Goal: Task Accomplishment & Management: Complete application form

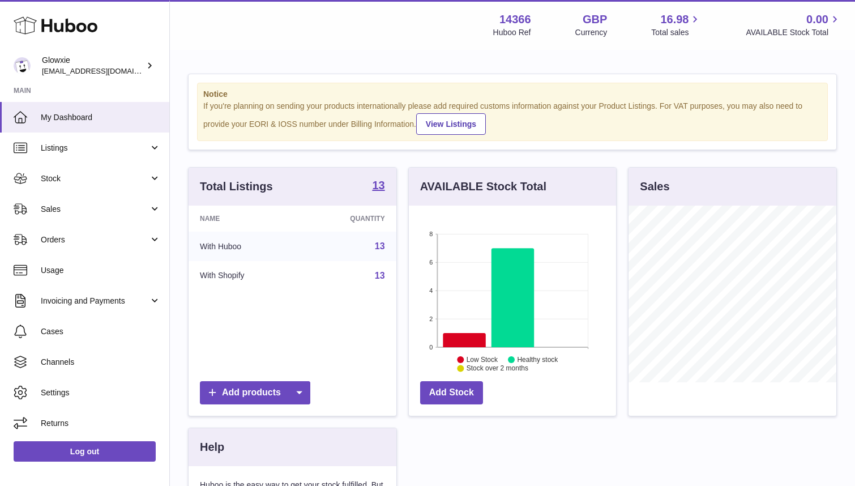
scroll to position [177, 207]
click at [83, 141] on link "Listings" at bounding box center [84, 147] width 169 height 31
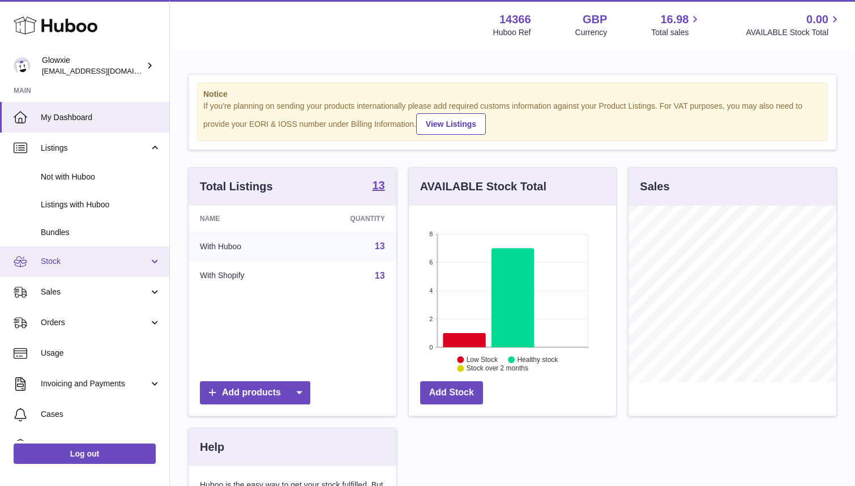
click at [89, 256] on span "Stock" at bounding box center [95, 261] width 108 height 11
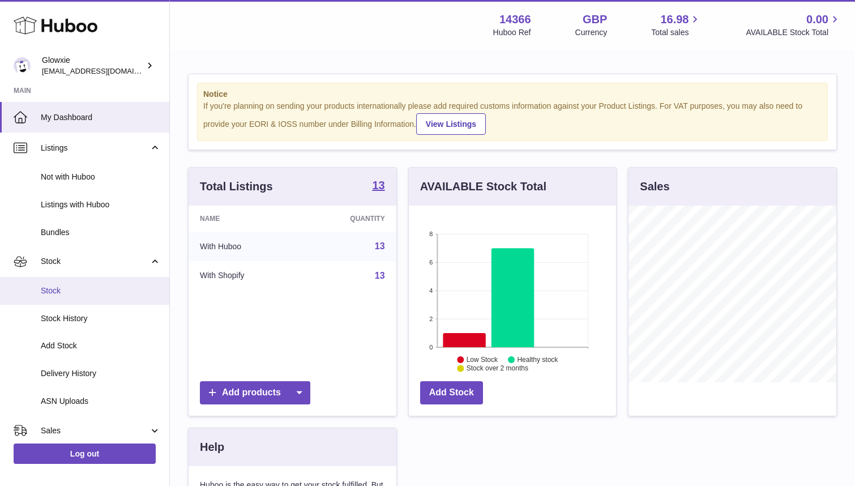
click at [87, 285] on span "Stock" at bounding box center [101, 290] width 120 height 11
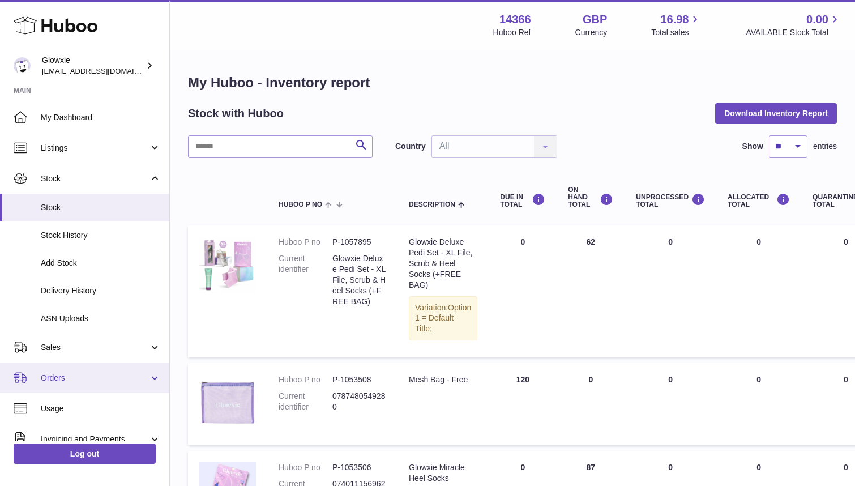
click at [102, 378] on span "Orders" at bounding box center [95, 378] width 108 height 11
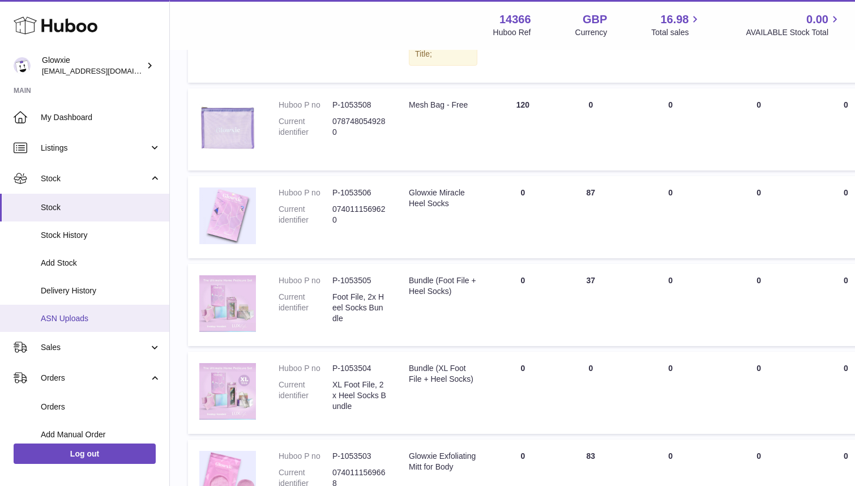
scroll to position [294, 0]
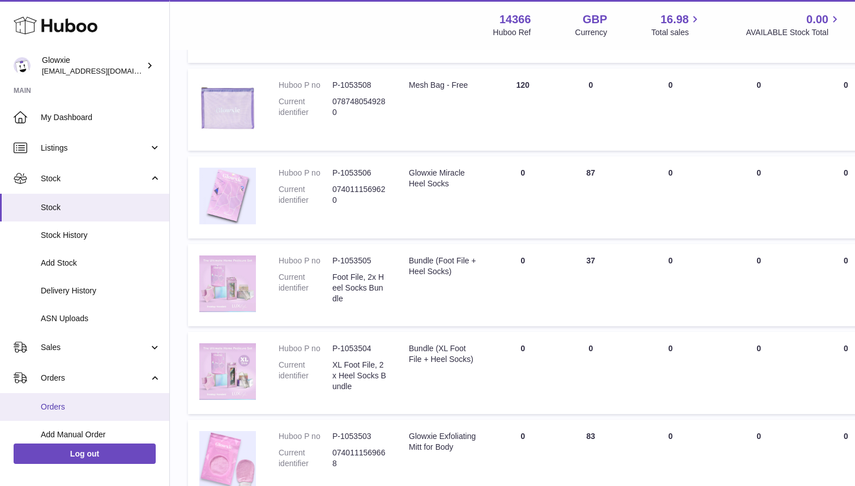
click at [99, 403] on span "Orders" at bounding box center [101, 406] width 120 height 11
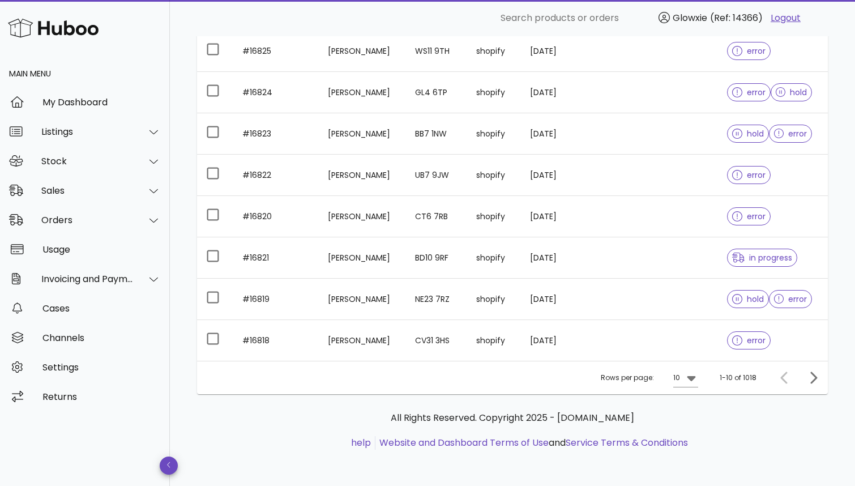
scroll to position [259, 0]
click at [693, 381] on icon at bounding box center [691, 378] width 14 height 14
click at [685, 446] on div "50" at bounding box center [689, 440] width 11 height 11
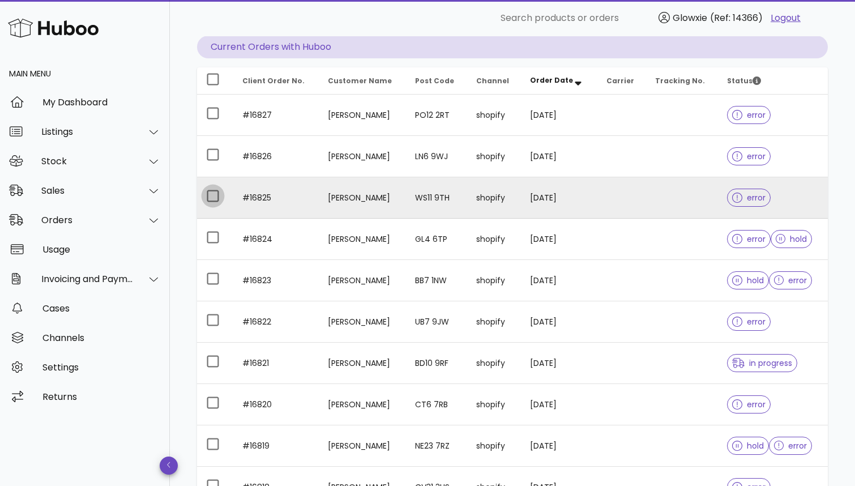
scroll to position [88, 0]
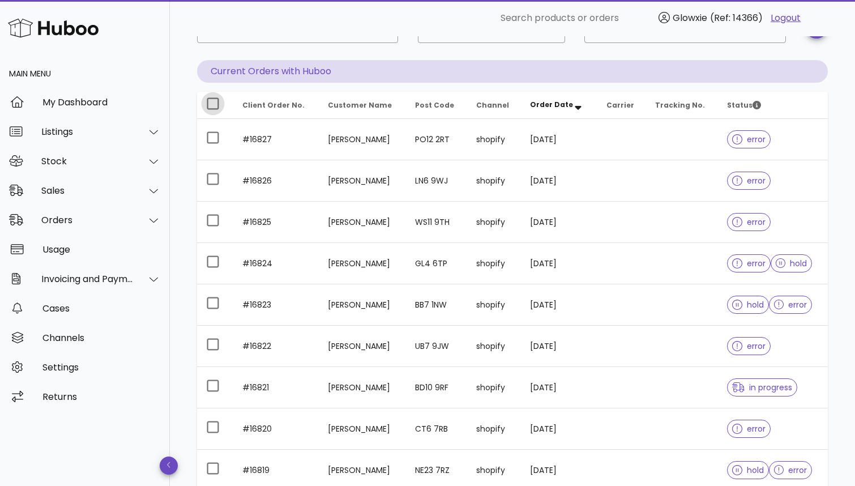
click at [210, 99] on div at bounding box center [212, 103] width 19 height 19
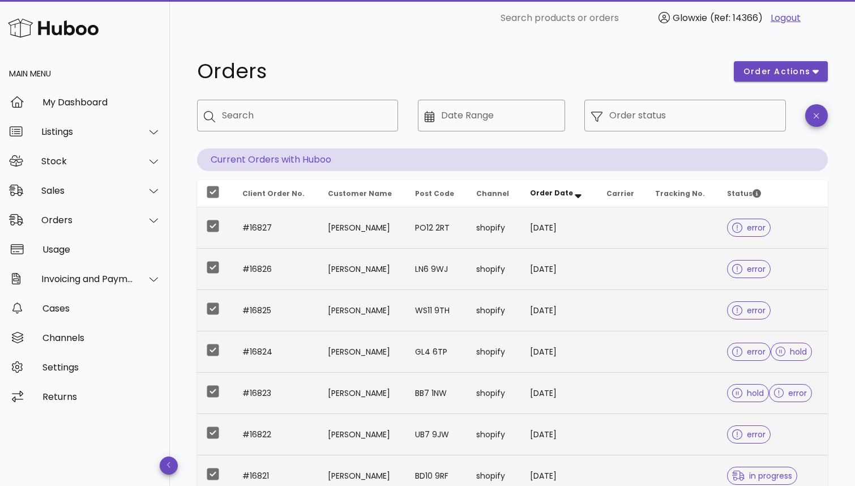
scroll to position [0, 0]
click at [757, 71] on span "order actions" at bounding box center [777, 72] width 68 height 12
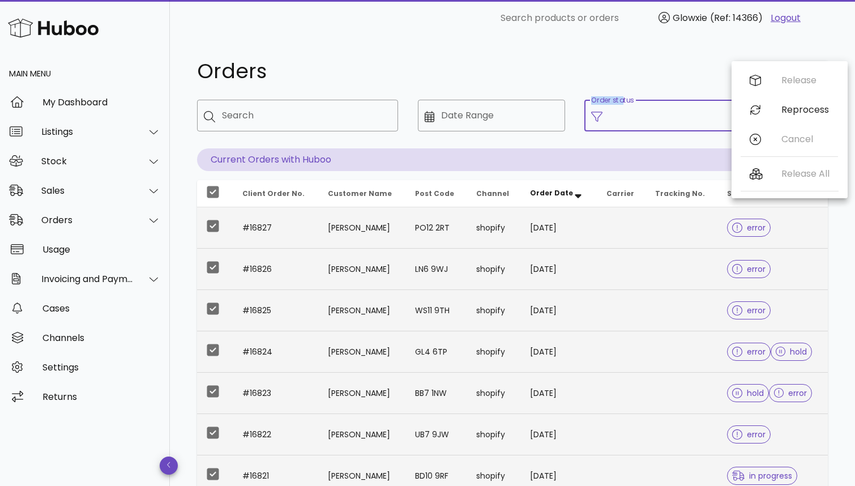
click at [650, 114] on input "Order status" at bounding box center [693, 115] width 169 height 18
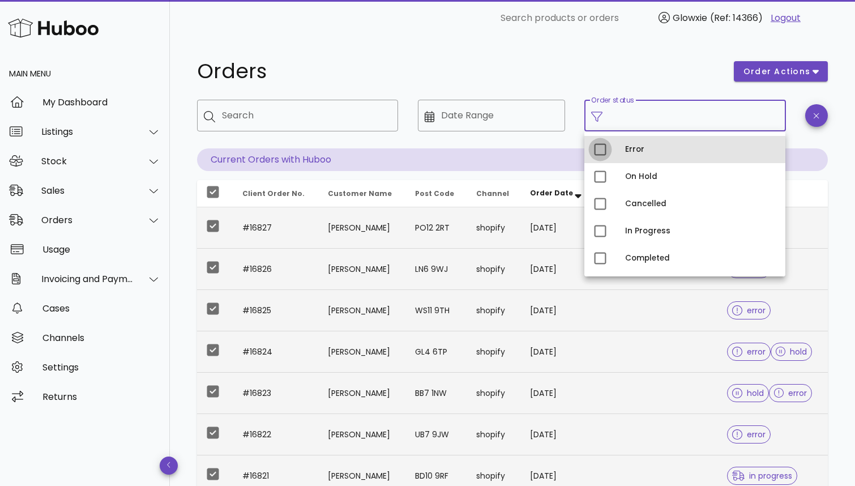
click at [600, 149] on div at bounding box center [599, 149] width 19 height 19
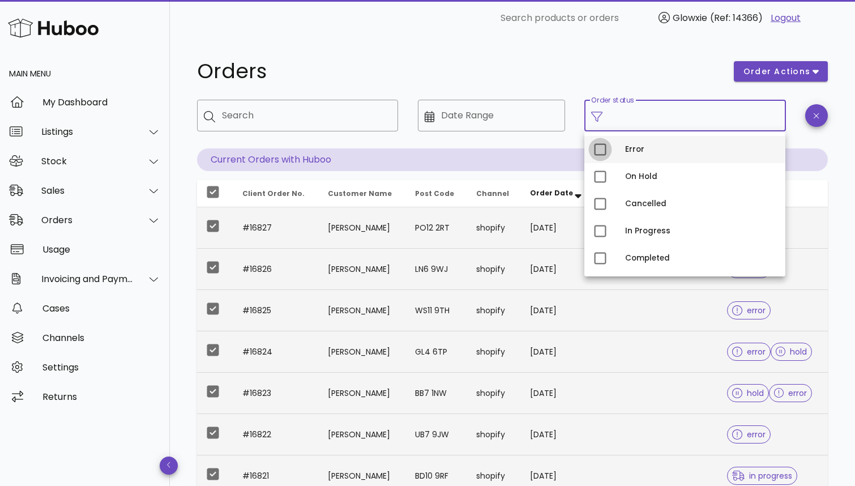
type input "**********"
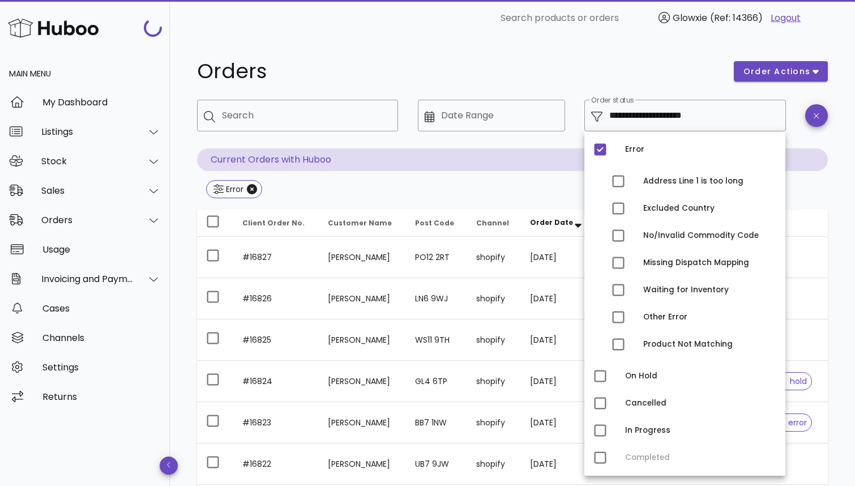
click at [615, 70] on h1 "Orders" at bounding box center [458, 71] width 523 height 20
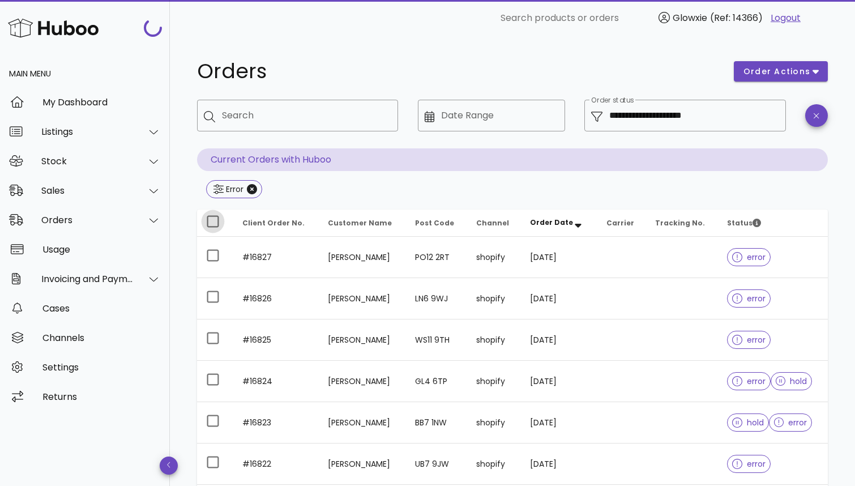
click at [218, 217] on div at bounding box center [212, 221] width 19 height 19
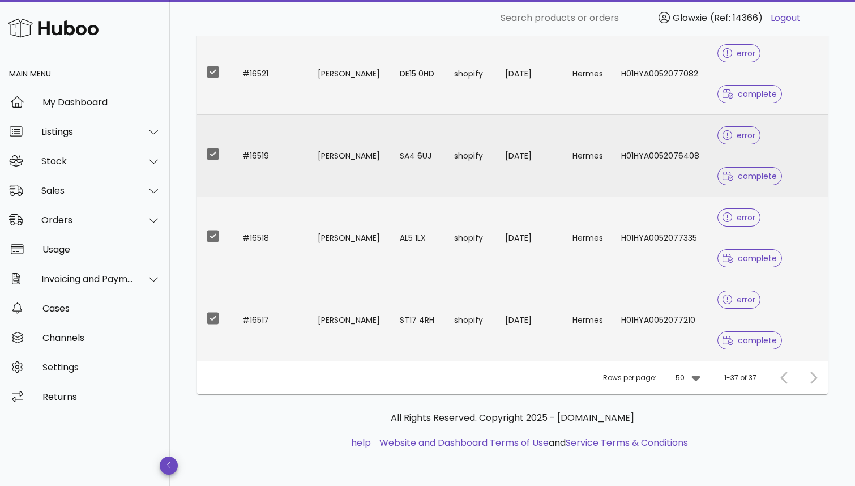
scroll to position [1608, 0]
click at [212, 317] on div at bounding box center [212, 318] width 19 height 19
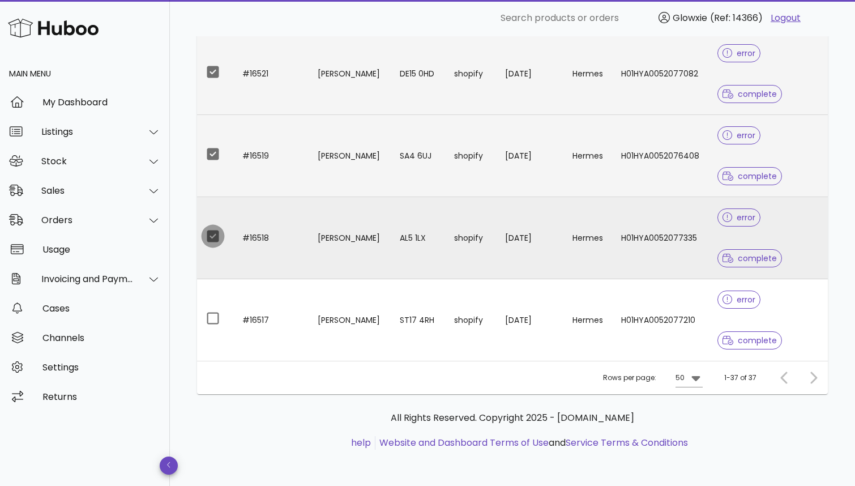
click at [212, 234] on div at bounding box center [212, 235] width 19 height 19
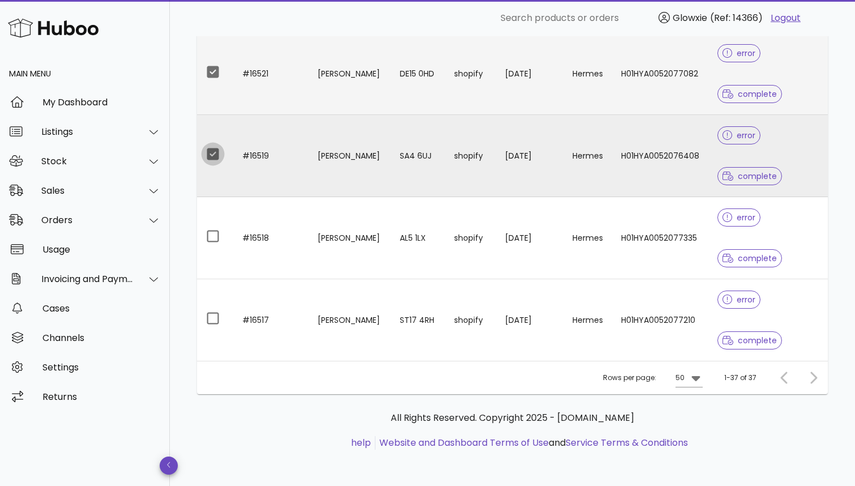
click at [212, 163] on div at bounding box center [212, 153] width 19 height 19
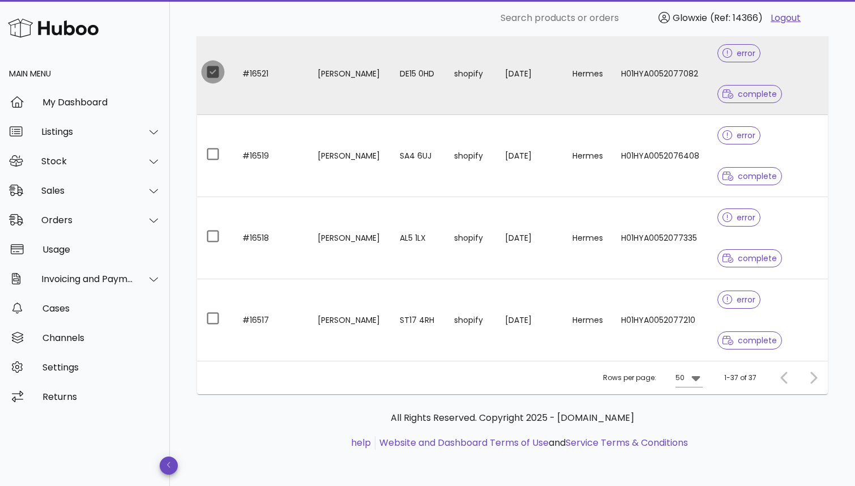
click at [215, 70] on div at bounding box center [212, 71] width 19 height 19
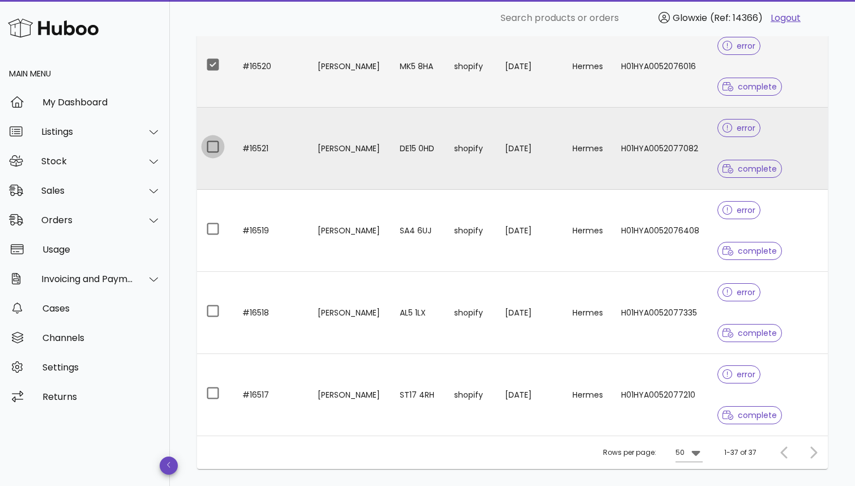
scroll to position [1504, 0]
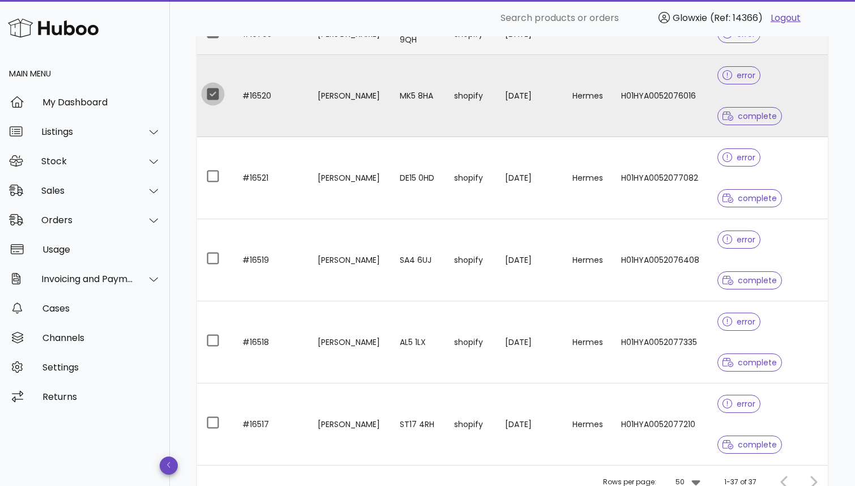
click at [217, 100] on div at bounding box center [212, 93] width 19 height 19
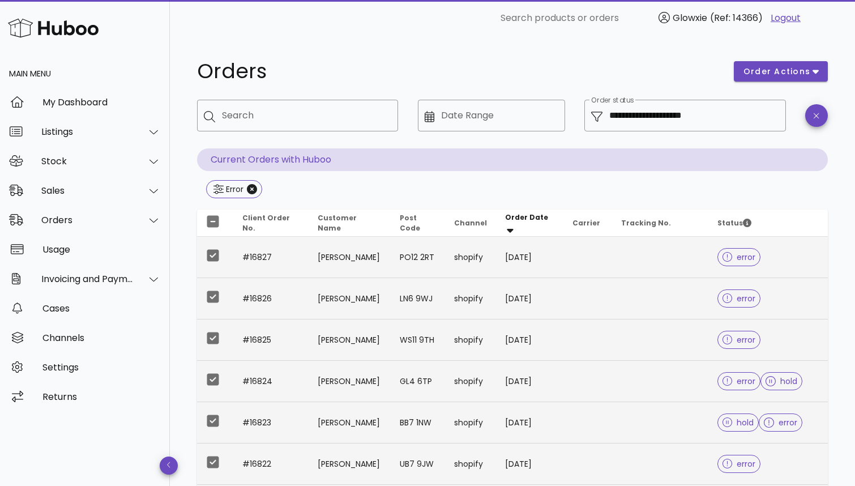
scroll to position [0, 0]
click at [771, 60] on div "order actions" at bounding box center [781, 71] width 108 height 34
click at [769, 70] on span "order actions" at bounding box center [777, 72] width 68 height 12
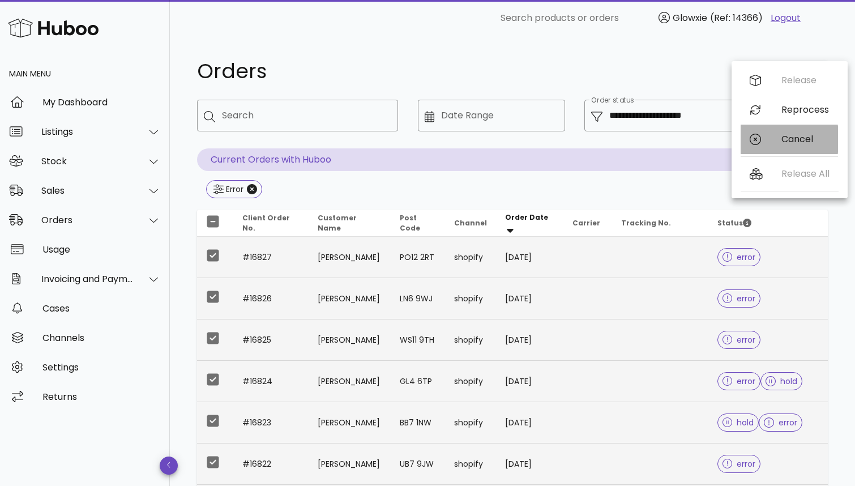
click at [778, 135] on div "Cancel" at bounding box center [788, 139] width 97 height 29
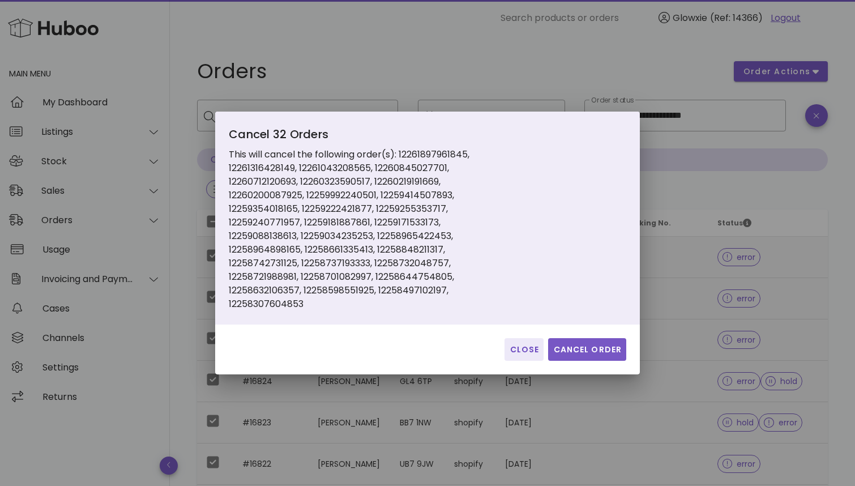
click at [603, 355] on span "Cancel Order" at bounding box center [587, 350] width 69 height 12
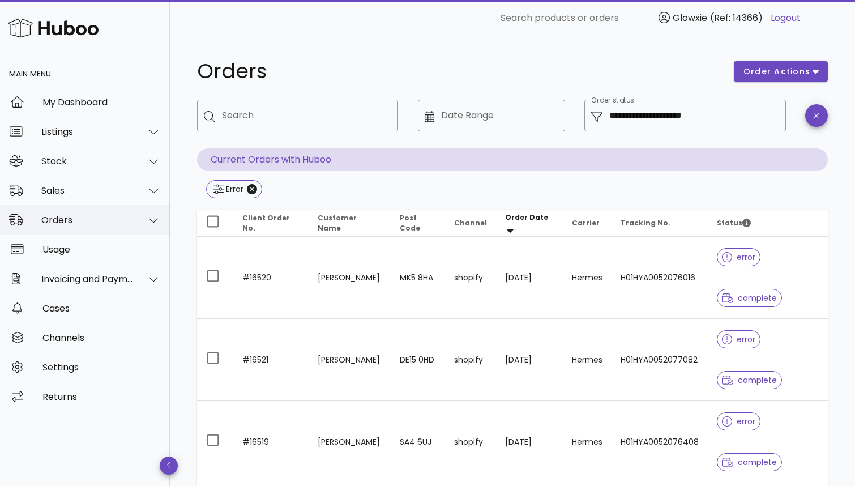
click at [115, 220] on div "Orders" at bounding box center [87, 220] width 92 height 11
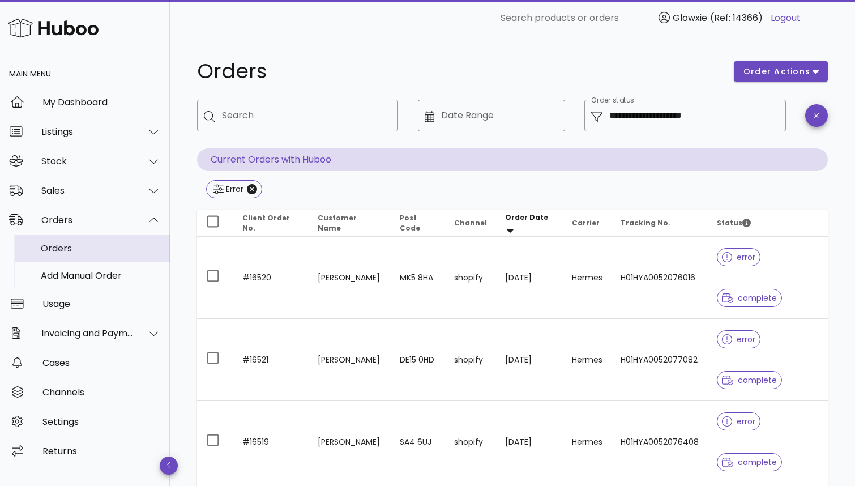
click at [93, 245] on div "Orders" at bounding box center [101, 248] width 120 height 11
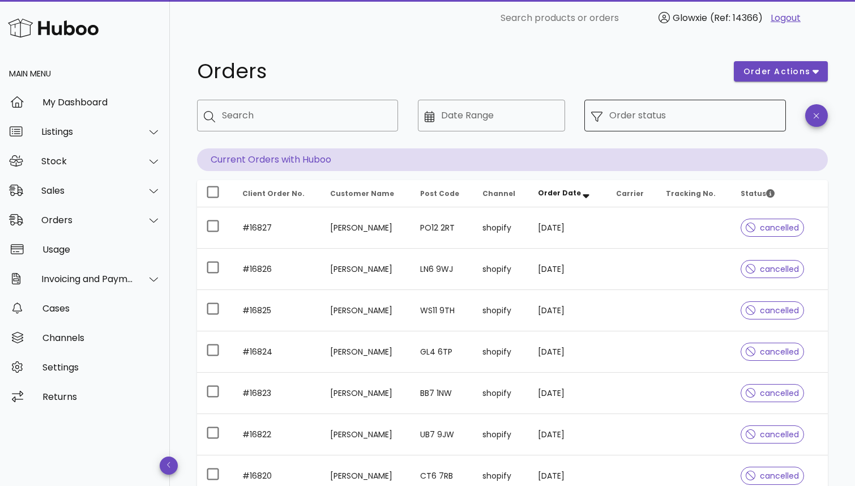
click at [635, 119] on input "Order status" at bounding box center [693, 115] width 169 height 18
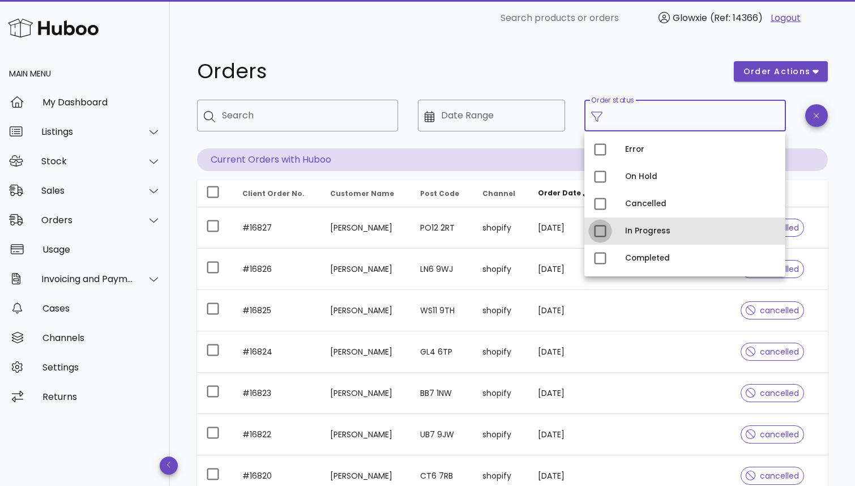
click at [604, 236] on div at bounding box center [599, 230] width 19 height 19
type input "**********"
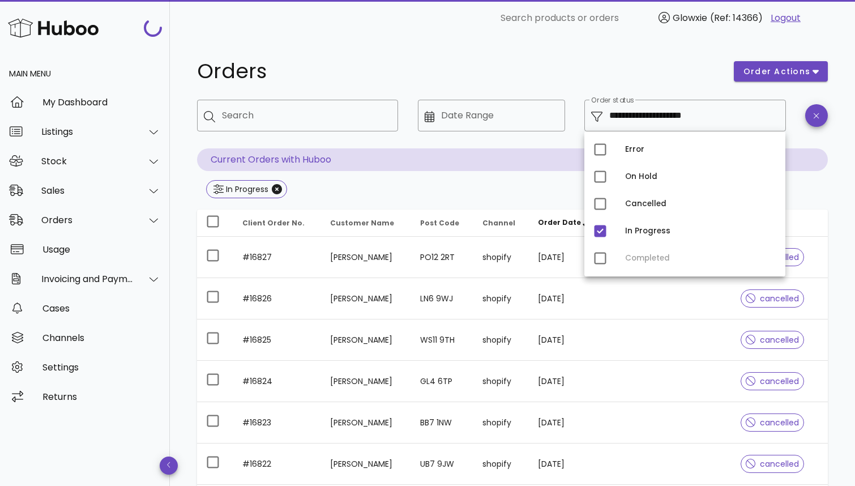
click at [667, 68] on h1 "Orders" at bounding box center [458, 71] width 523 height 20
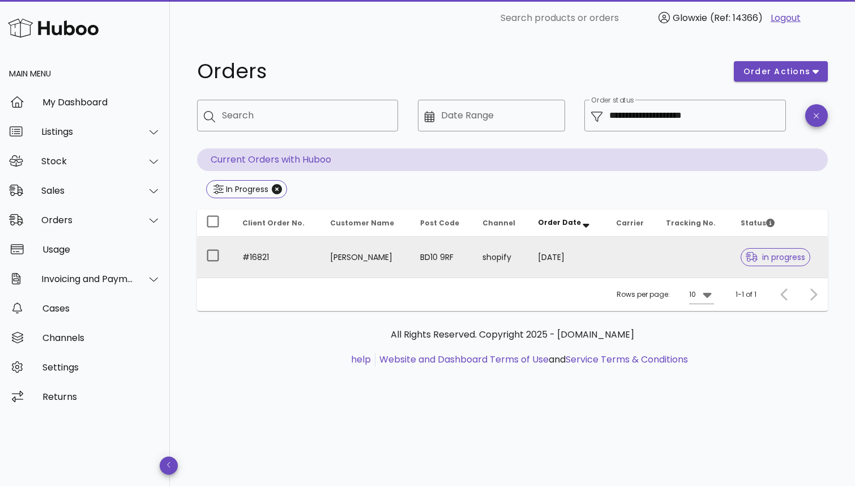
click at [499, 270] on td "shopify" at bounding box center [500, 257] width 55 height 41
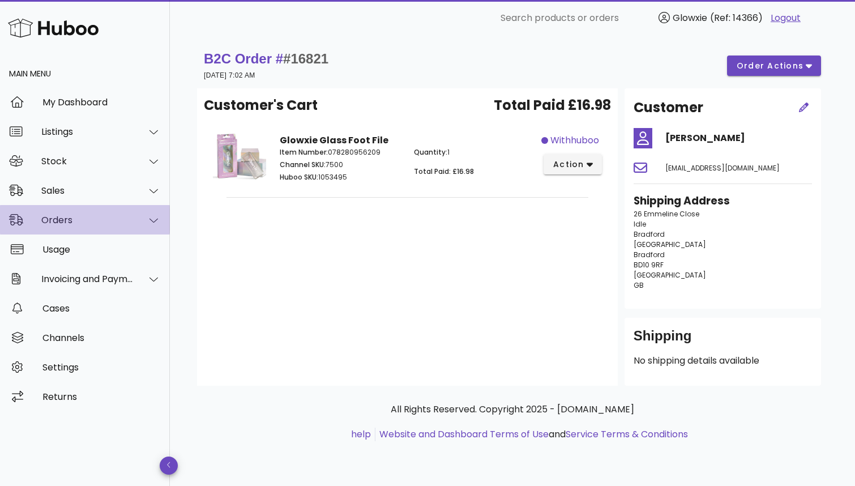
click at [92, 222] on div "Orders" at bounding box center [87, 220] width 92 height 11
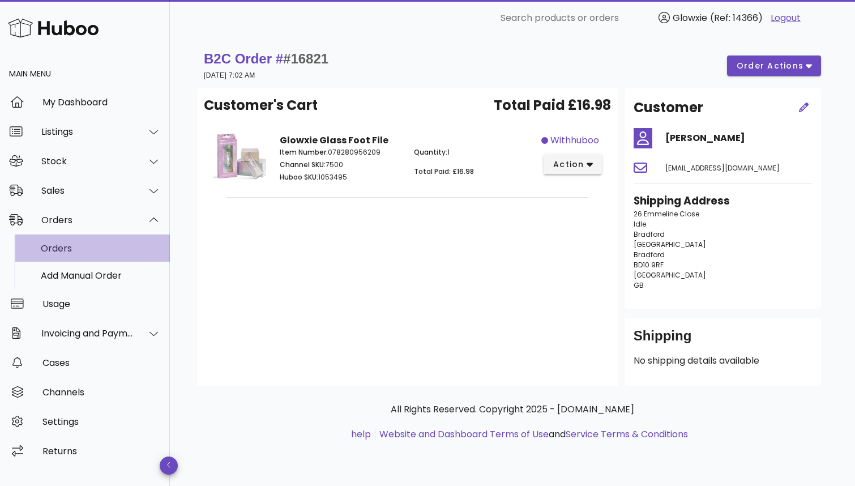
click at [119, 249] on div "Orders" at bounding box center [101, 248] width 120 height 11
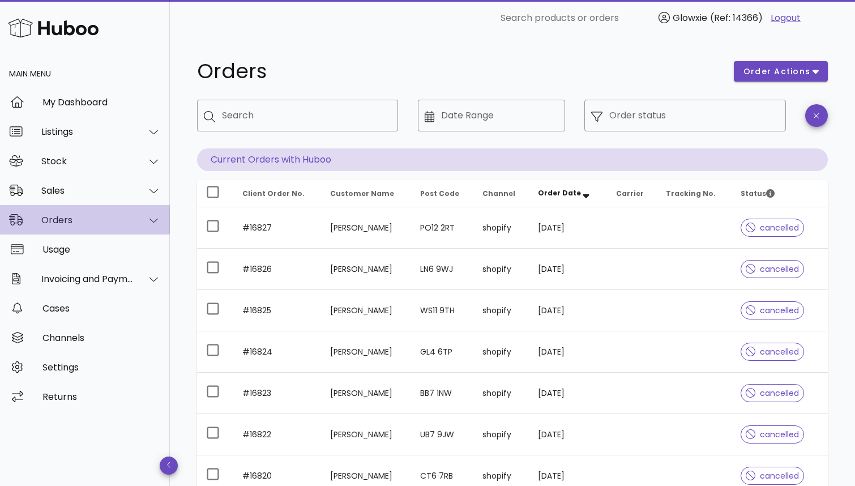
click at [96, 230] on div "Orders" at bounding box center [85, 219] width 170 height 29
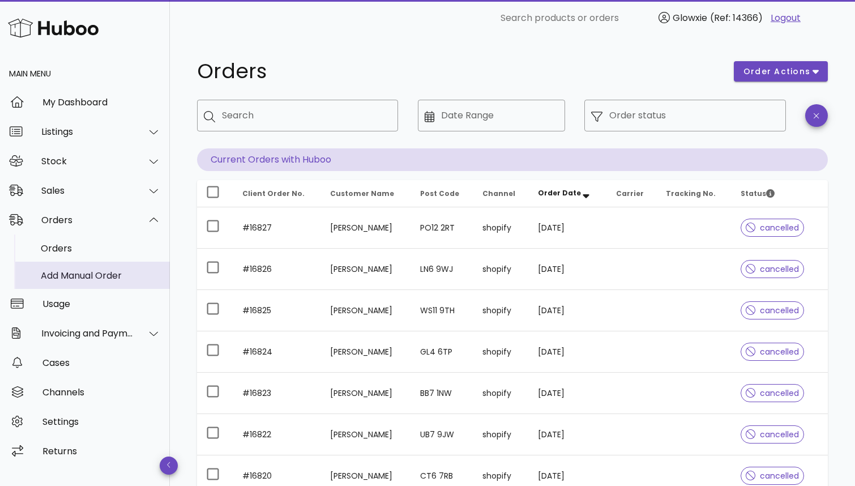
click at [84, 276] on div "Add Manual Order" at bounding box center [101, 275] width 120 height 11
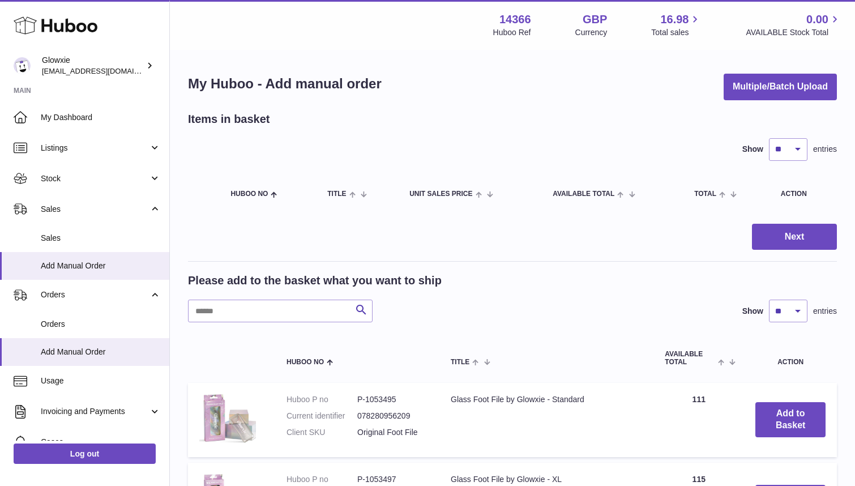
scroll to position [219, 0]
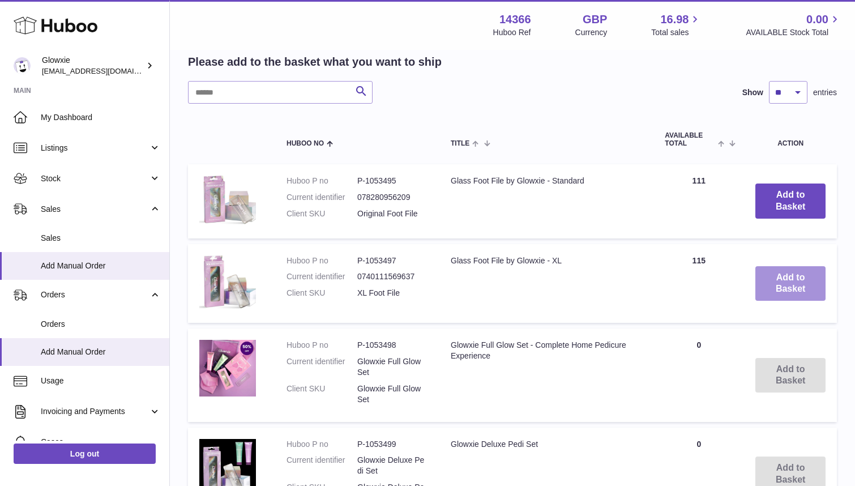
click at [780, 266] on button "Add to Basket" at bounding box center [790, 283] width 70 height 35
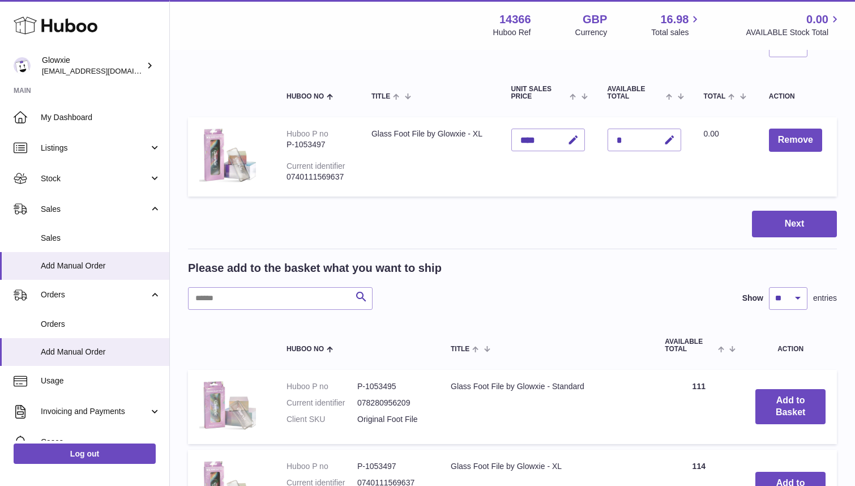
scroll to position [79, 0]
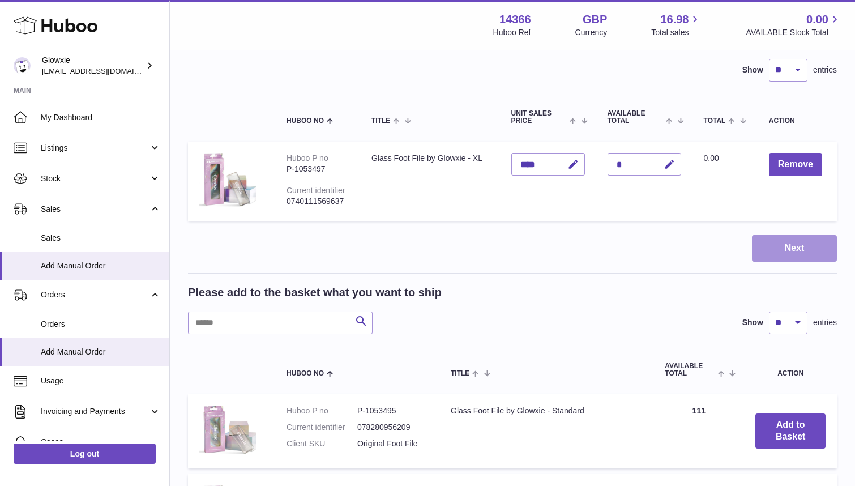
click at [775, 255] on button "Next" at bounding box center [794, 248] width 85 height 27
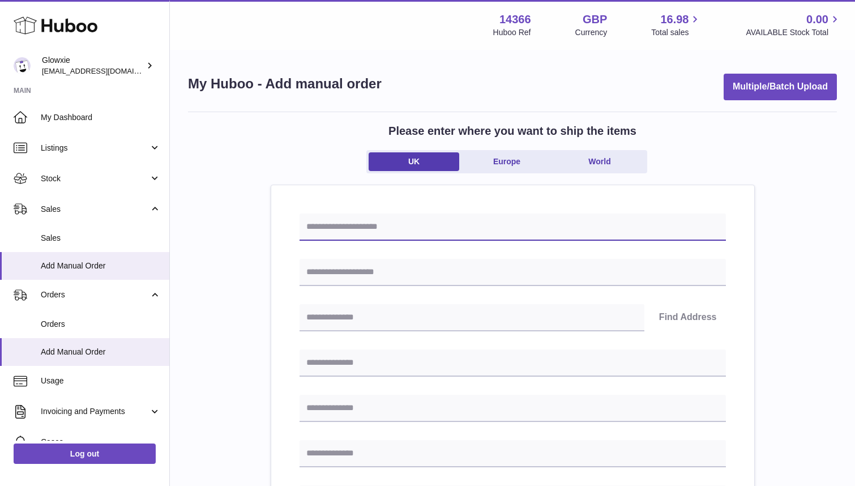
click at [475, 221] on input "text" at bounding box center [512, 226] width 426 height 27
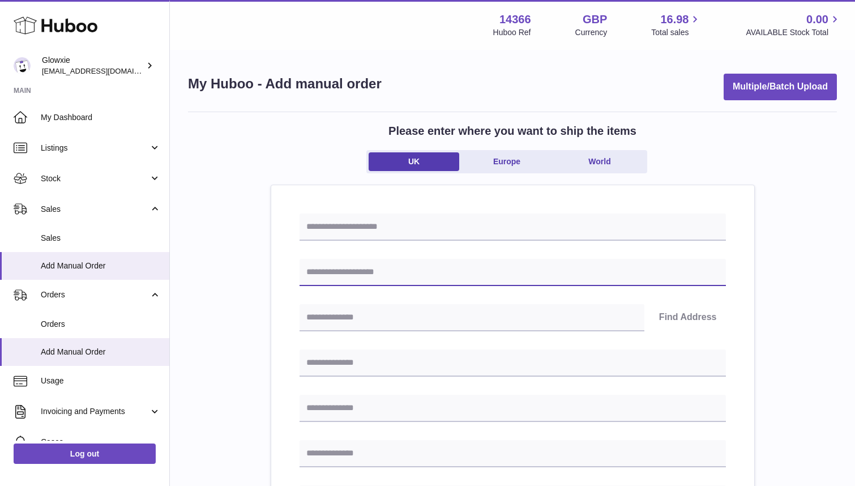
paste input "*****"
click at [314, 269] on input "*****" at bounding box center [512, 272] width 426 height 27
type input "**********"
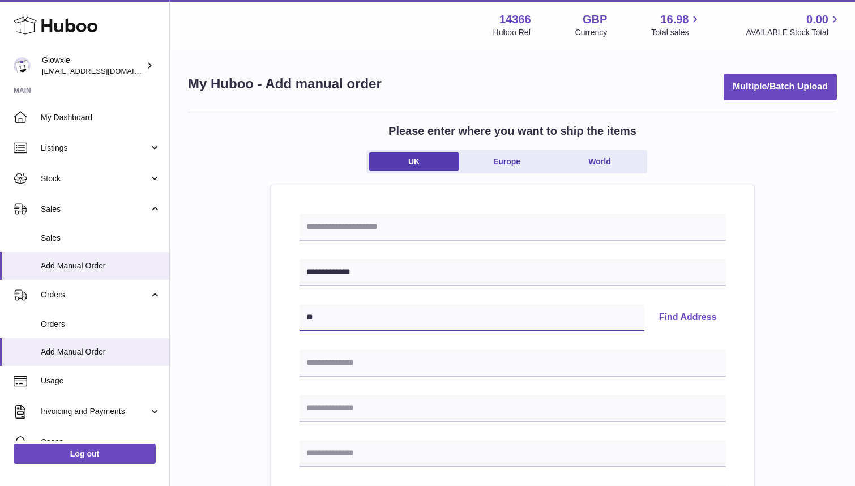
paste input "*********"
click at [680, 307] on button "Find Address" at bounding box center [688, 317] width 76 height 27
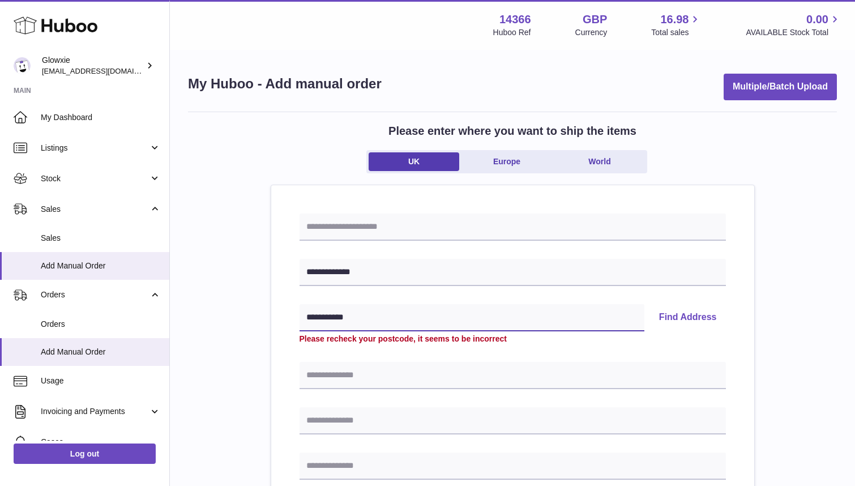
click at [415, 314] on input "**********" at bounding box center [471, 317] width 345 height 27
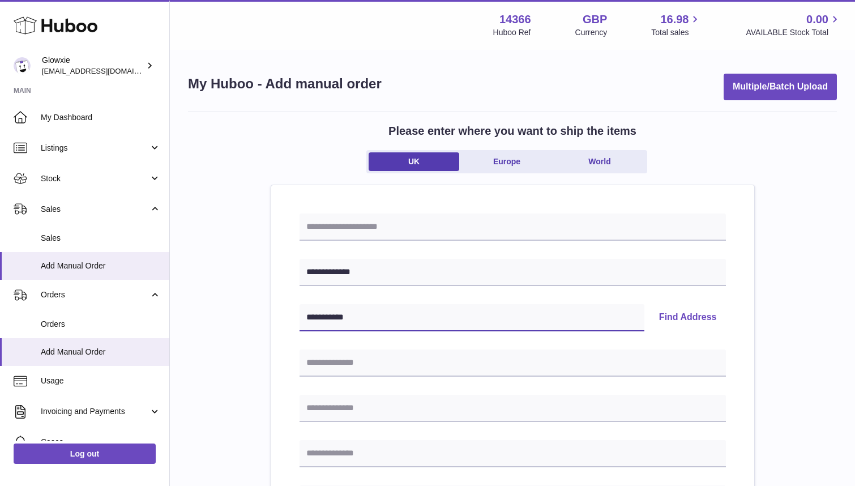
paste input "text"
type input "********"
click at [690, 327] on button "Find Address" at bounding box center [688, 317] width 76 height 27
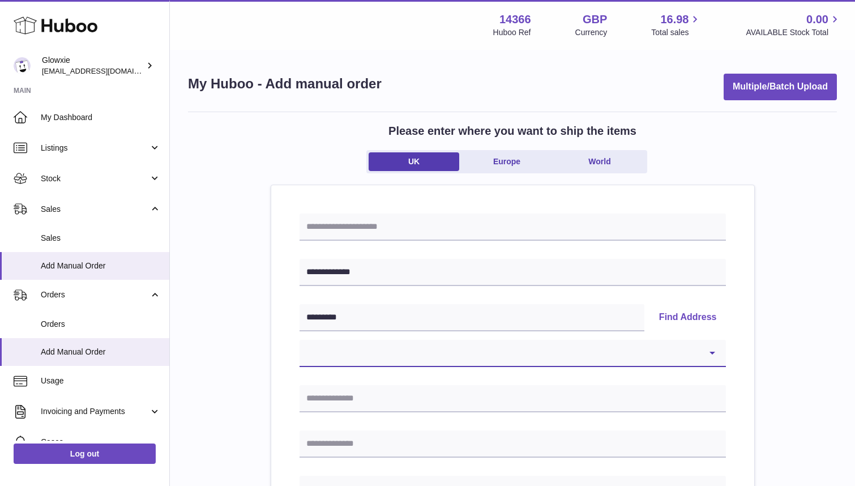
select select "*"
type input "**********"
type input "******"
type input "********"
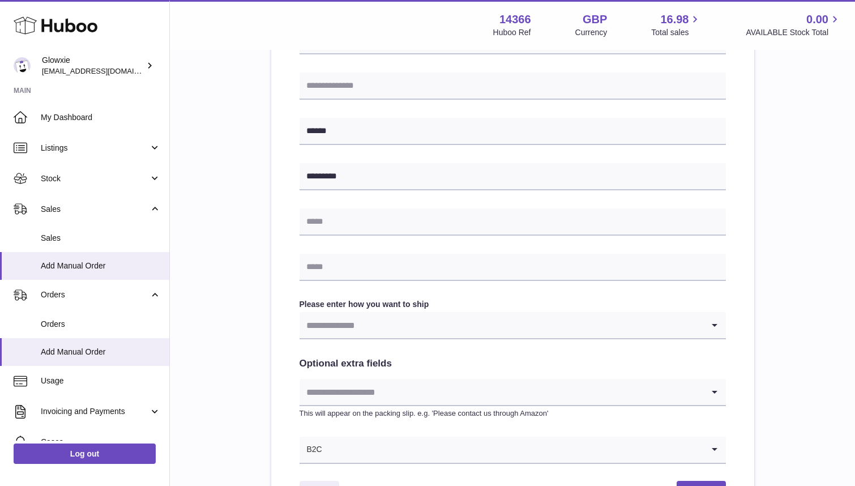
scroll to position [410, 0]
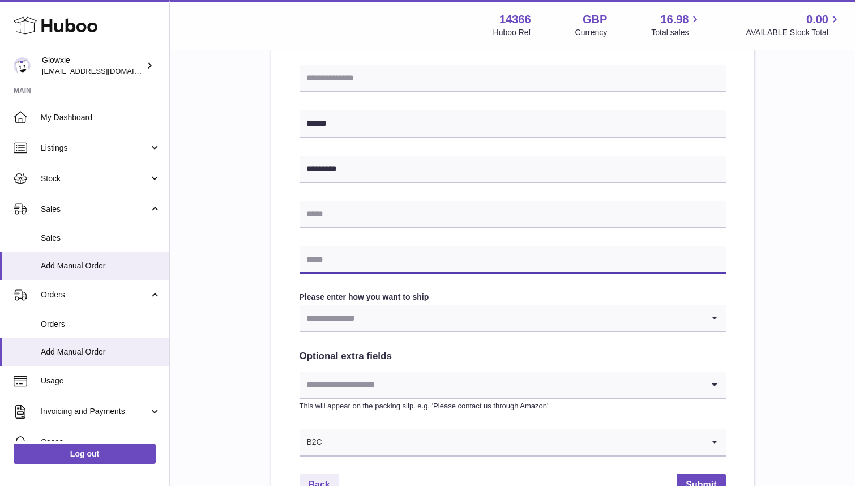
paste input "**********"
type input "**********"
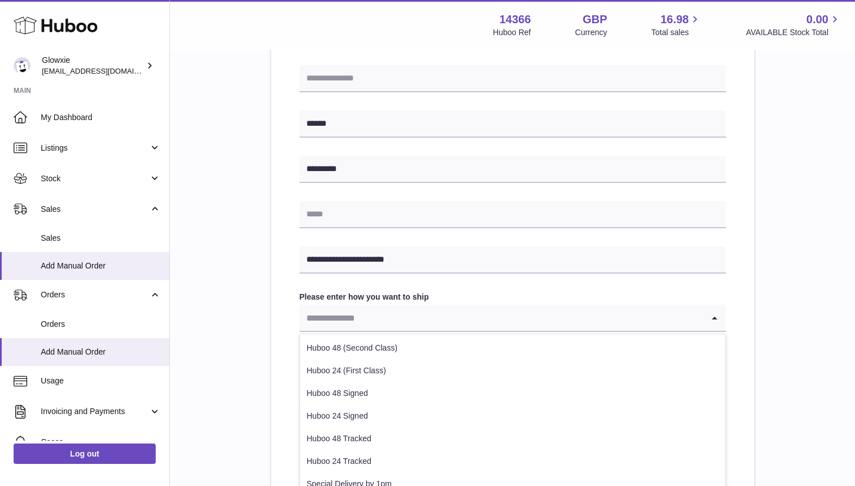
click at [414, 318] on input "Search for option" at bounding box center [501, 318] width 404 height 26
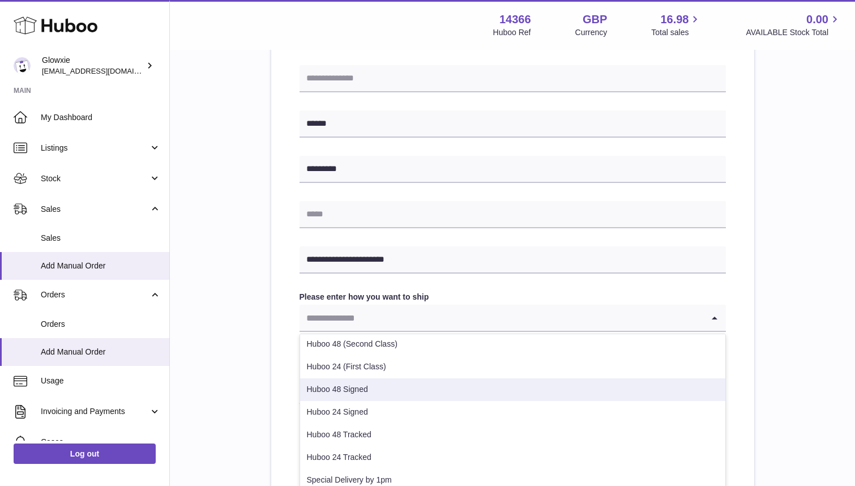
scroll to position [11, 0]
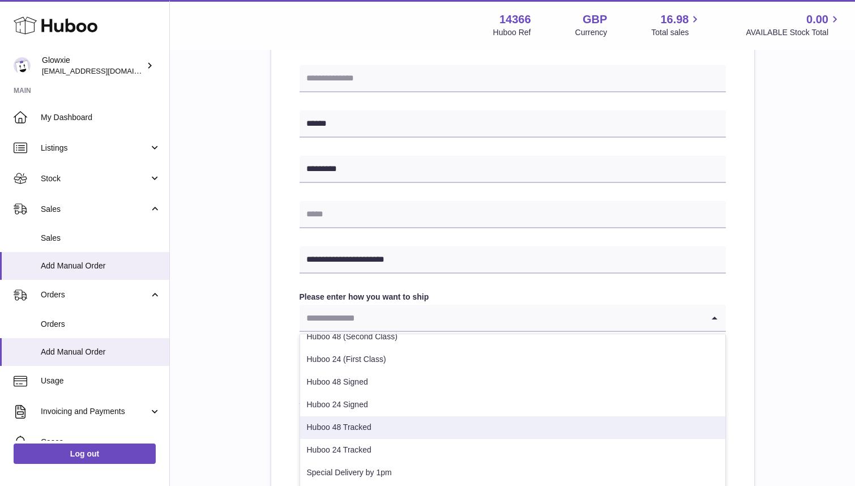
click at [390, 427] on li "Huboo 48 Tracked" at bounding box center [512, 427] width 425 height 23
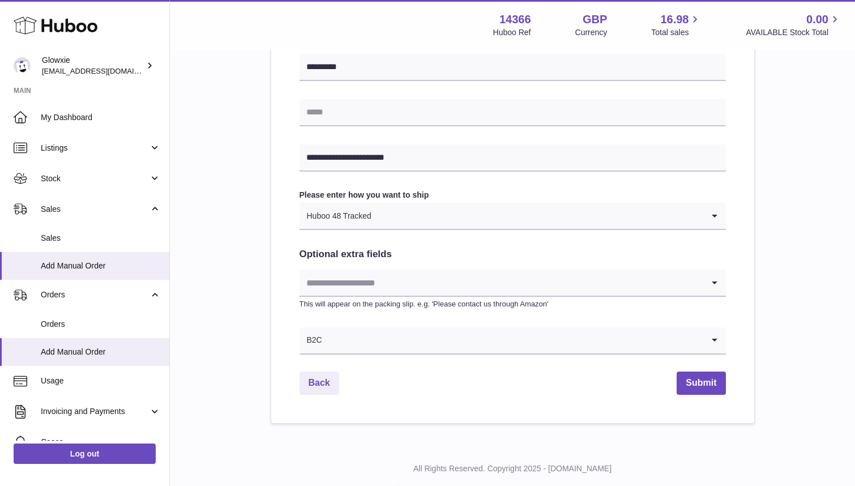
scroll to position [512, 0]
click at [413, 278] on input "Search for option" at bounding box center [501, 282] width 404 height 26
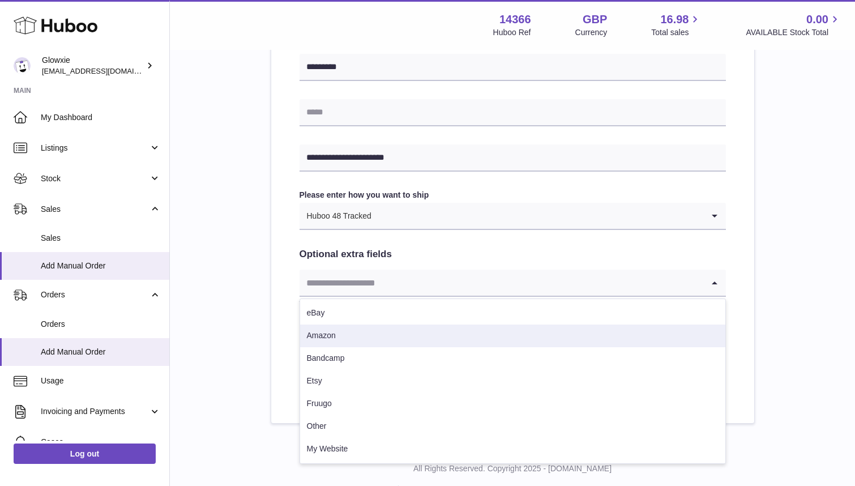
click at [406, 337] on li "Amazon" at bounding box center [512, 335] width 425 height 23
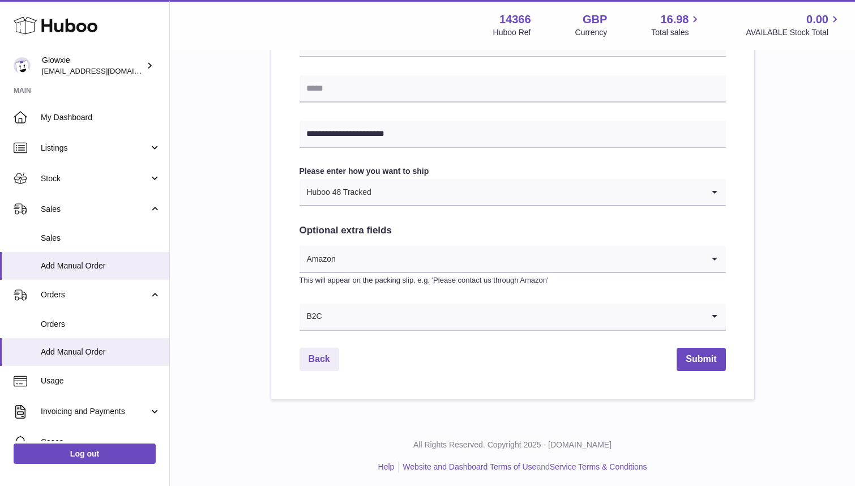
scroll to position [536, 0]
click at [691, 355] on button "Submit" at bounding box center [701, 359] width 49 height 23
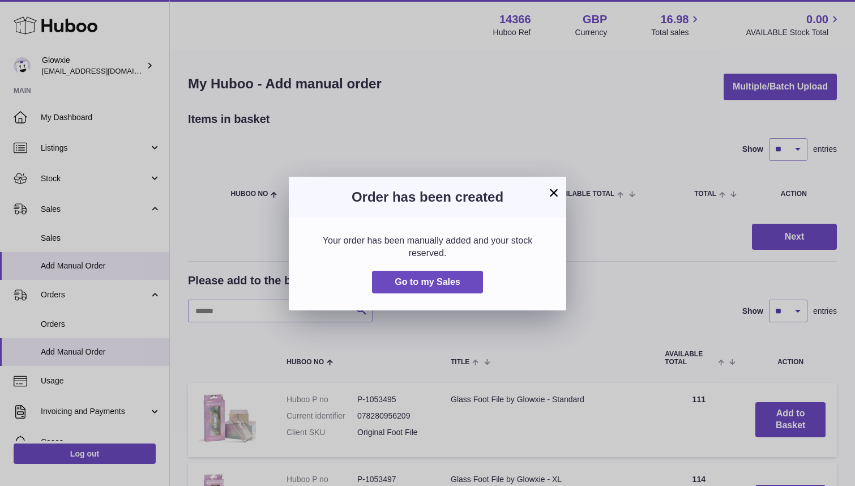
click at [551, 198] on button "×" at bounding box center [554, 193] width 14 height 14
